Goal: Task Accomplishment & Management: Manage account settings

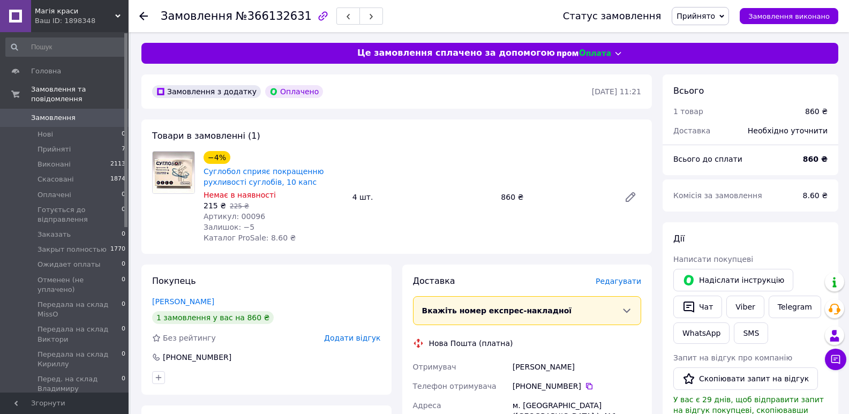
scroll to position [214, 0]
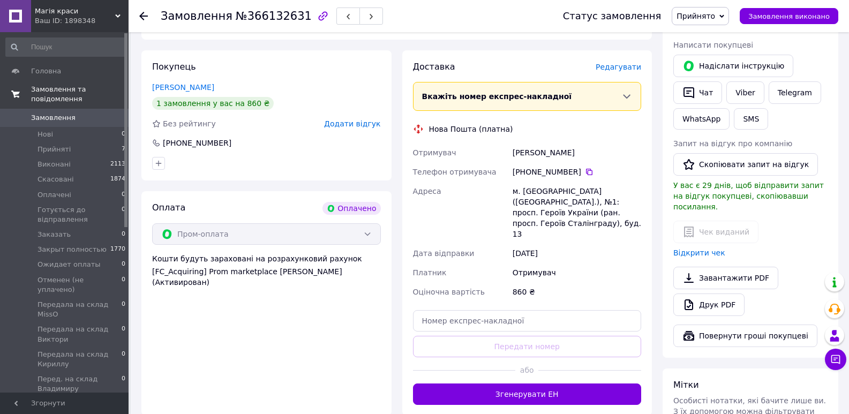
click at [86, 91] on span "Замовлення та повідомлення" at bounding box center [80, 94] width 98 height 19
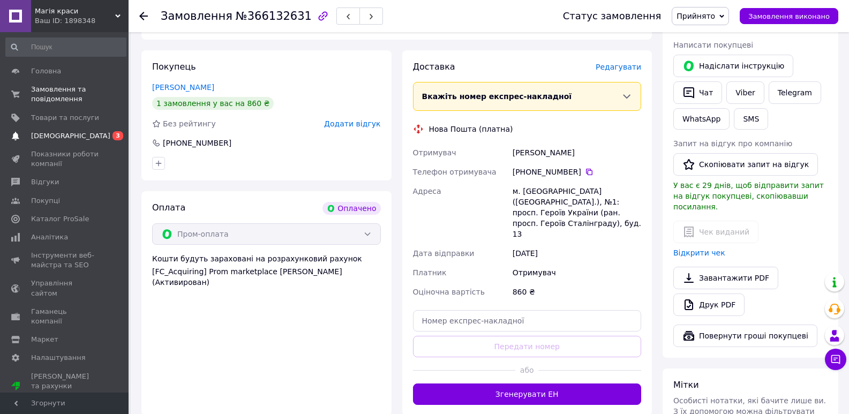
click at [47, 139] on span "[DEMOGRAPHIC_DATA]" at bounding box center [70, 136] width 79 height 10
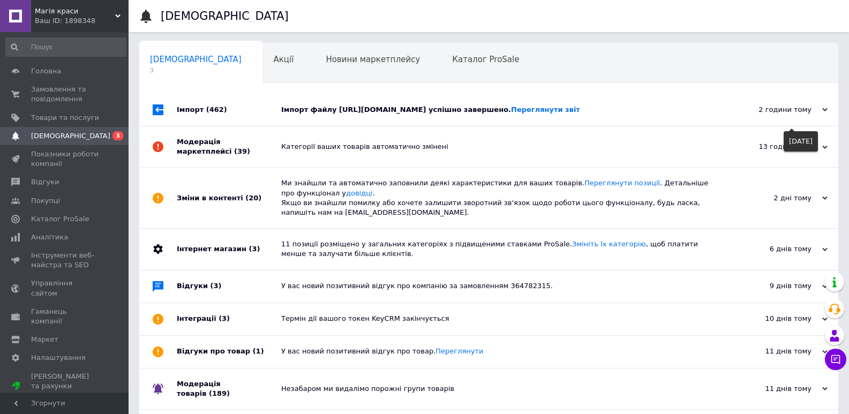
click at [826, 113] on icon at bounding box center [824, 109] width 5 height 5
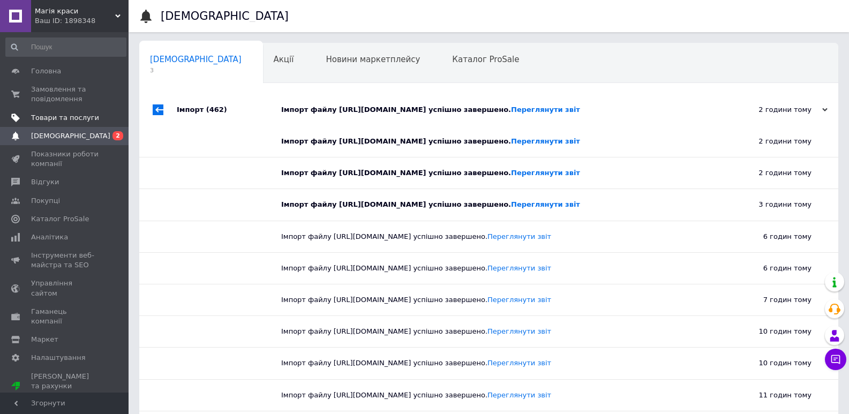
click at [56, 119] on span "Товари та послуги" at bounding box center [65, 118] width 68 height 10
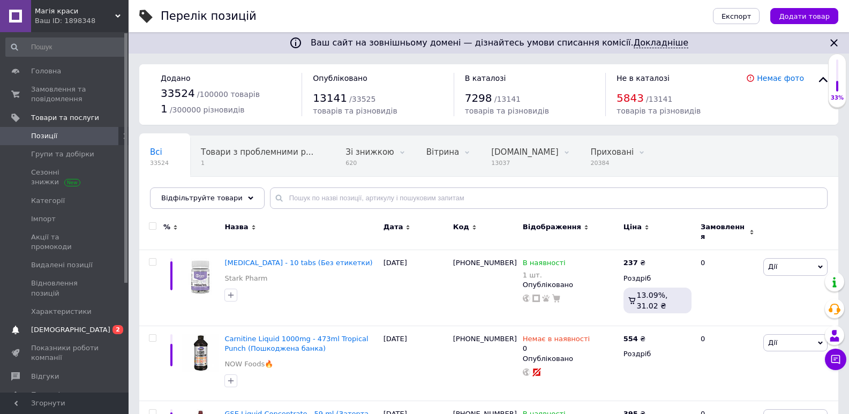
click at [40, 325] on span "[DEMOGRAPHIC_DATA]" at bounding box center [70, 330] width 79 height 10
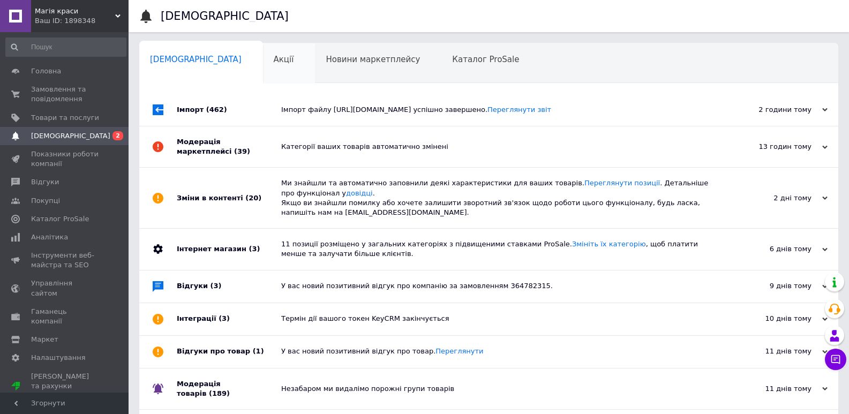
click at [263, 70] on div "Акції 0" at bounding box center [289, 63] width 53 height 41
